Goal: Task Accomplishment & Management: Use online tool/utility

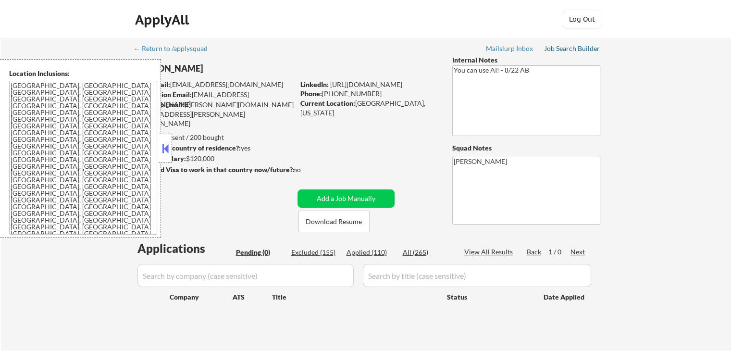
drag, startPoint x: 560, startPoint y: 47, endPoint x: 526, endPoint y: 125, distance: 85.2
click at [561, 47] on div "Job Search Builder" at bounding box center [572, 48] width 56 height 7
select select ""pending""
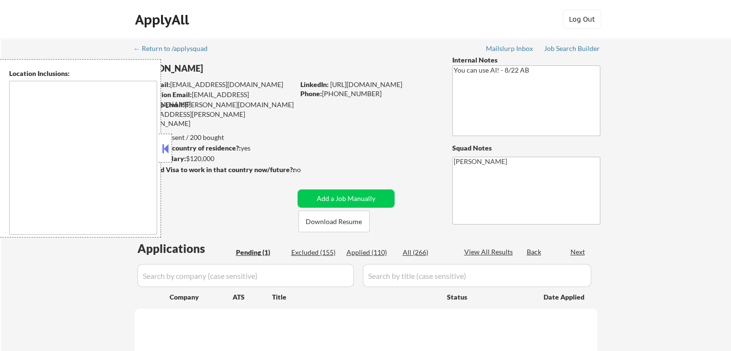
select select ""pending""
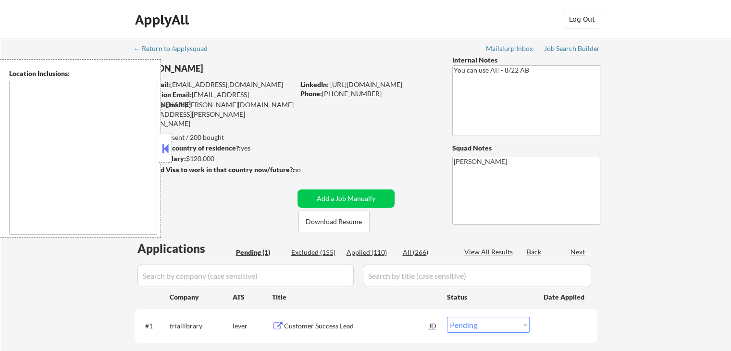
type textarea "[GEOGRAPHIC_DATA], [GEOGRAPHIC_DATA] [GEOGRAPHIC_DATA], [GEOGRAPHIC_DATA] [GEOG…"
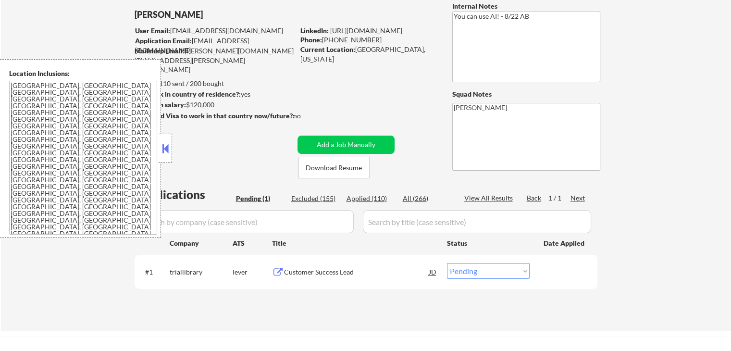
scroll to position [96, 0]
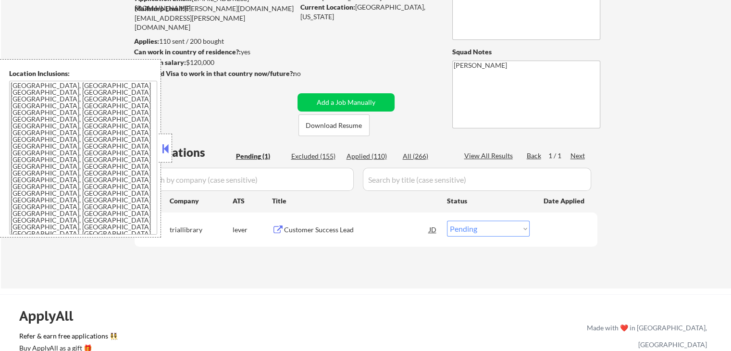
click at [321, 230] on div "Customer Success Lead" at bounding box center [356, 230] width 145 height 10
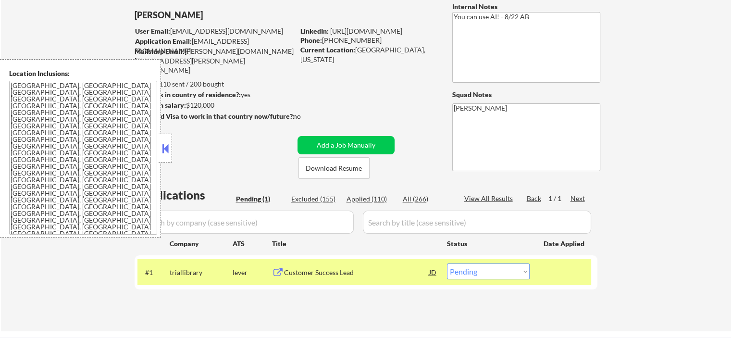
scroll to position [0, 0]
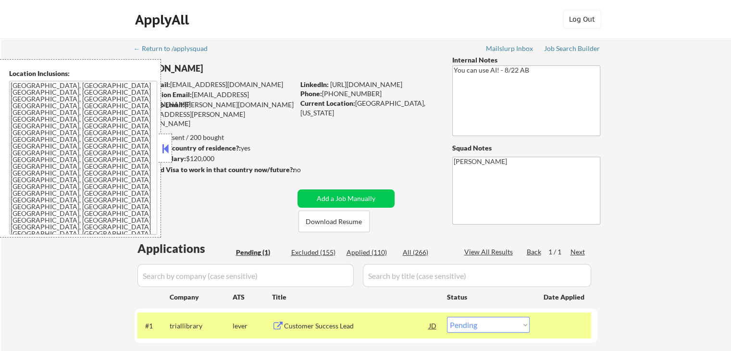
click at [169, 147] on button at bounding box center [165, 148] width 11 height 14
